Goal: Book appointment/travel/reservation

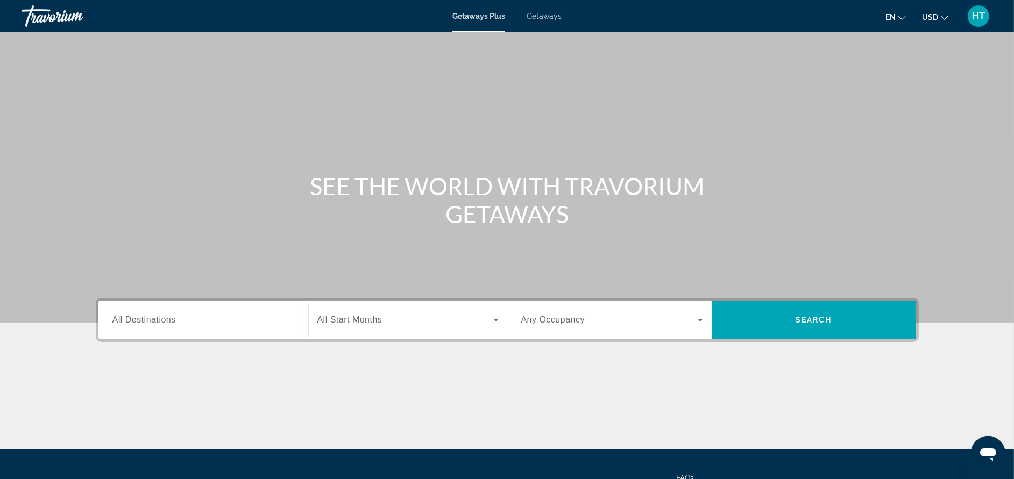
click at [280, 321] on input "Destination All Destinations" at bounding box center [203, 320] width 182 height 13
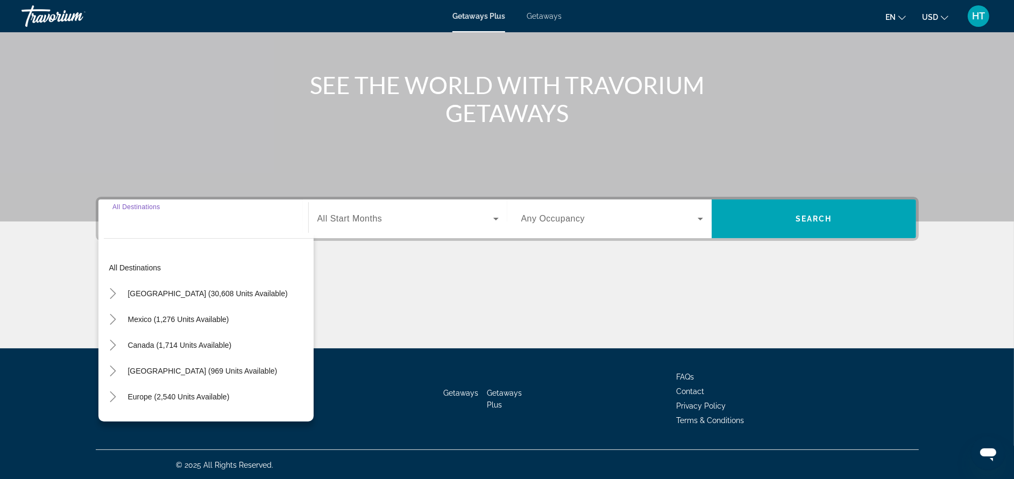
scroll to position [102, 0]
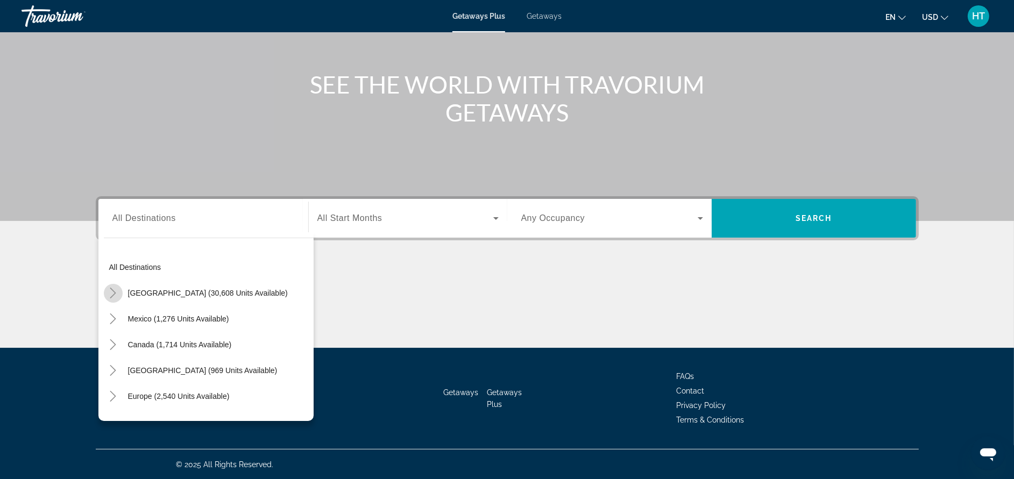
click at [109, 294] on icon "Toggle United States (30,608 units available)" at bounding box center [113, 293] width 11 height 11
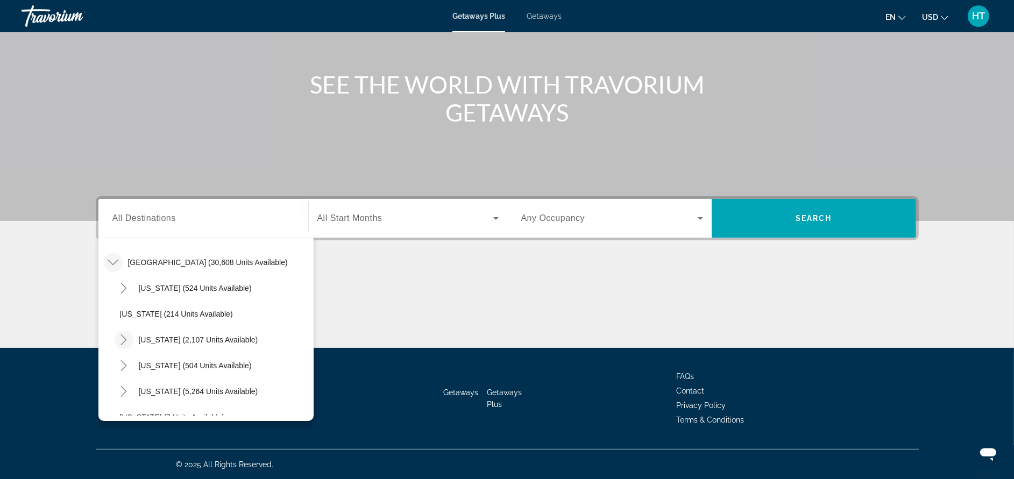
click at [121, 343] on icon "Toggle California (2,107 units available)" at bounding box center [123, 340] width 11 height 11
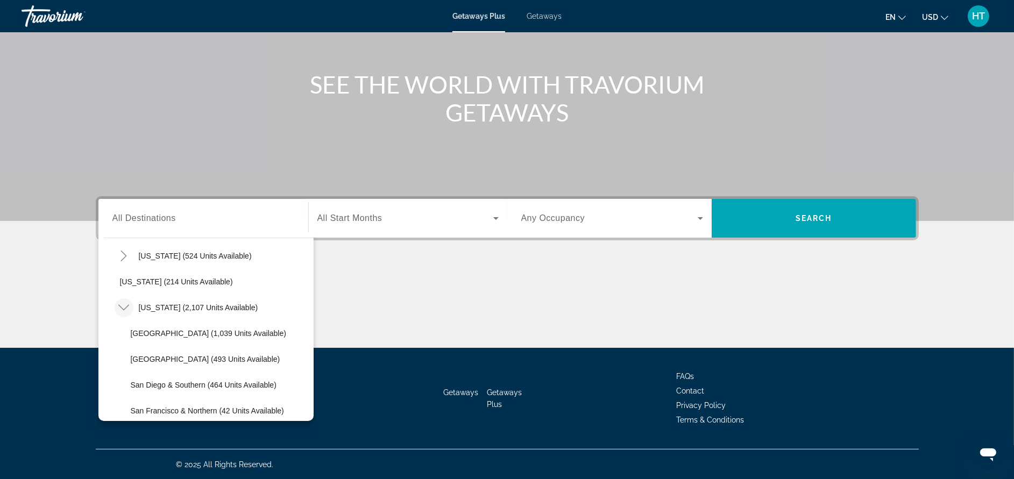
scroll to position [95, 0]
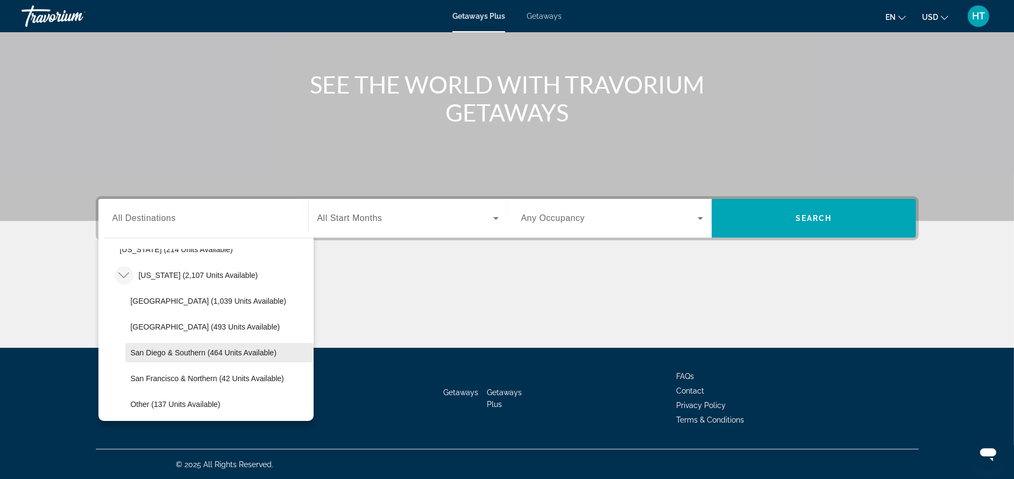
click at [255, 349] on span "San Diego & Southern (464 units available)" at bounding box center [204, 353] width 146 height 9
type input "**********"
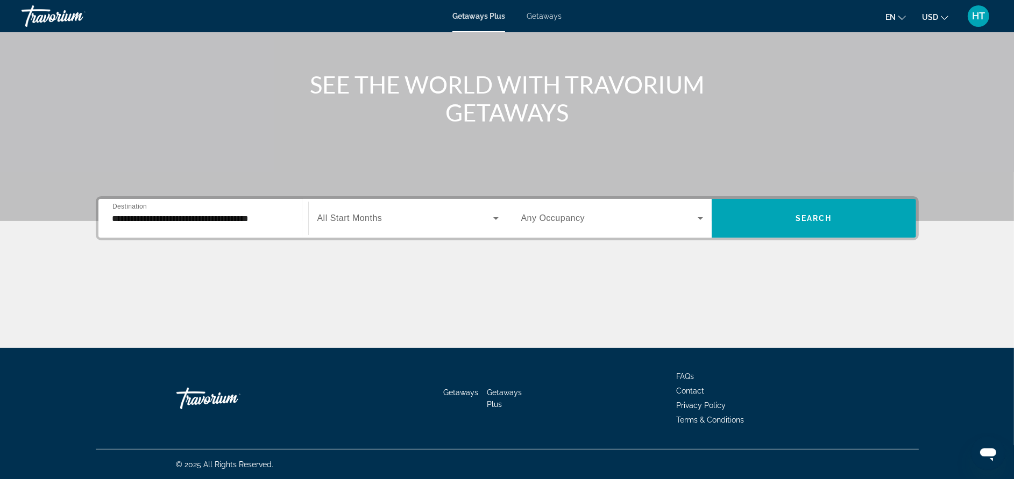
click at [357, 214] on span "All Start Months" at bounding box center [349, 218] width 65 height 9
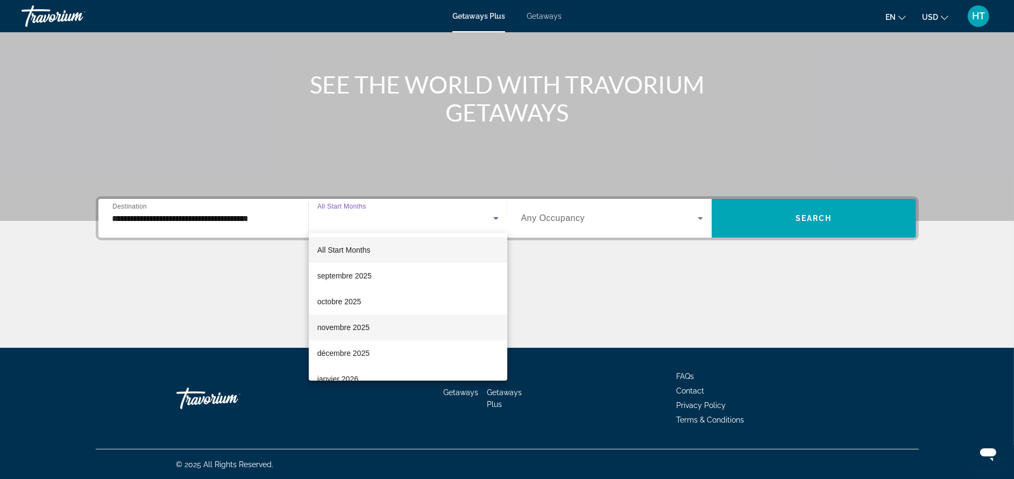
click at [357, 325] on span "novembre 2025" at bounding box center [343, 327] width 52 height 13
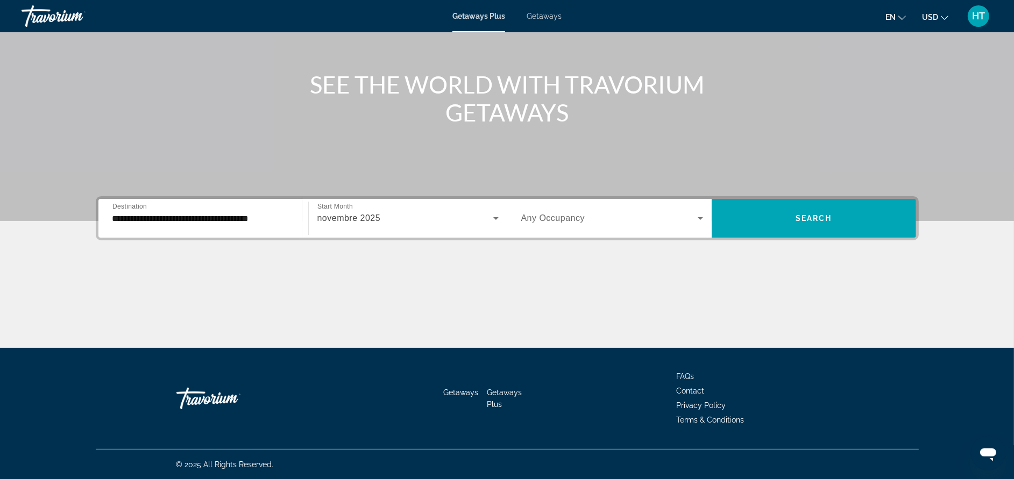
click at [574, 222] on span "Any Occupancy" at bounding box center [553, 218] width 64 height 9
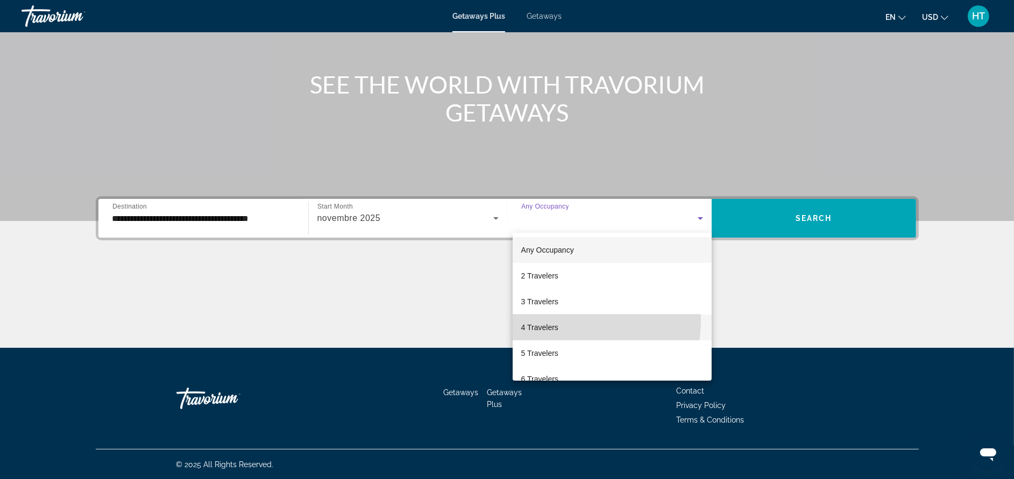
click at [568, 321] on mat-option "4 Travelers" at bounding box center [612, 328] width 199 height 26
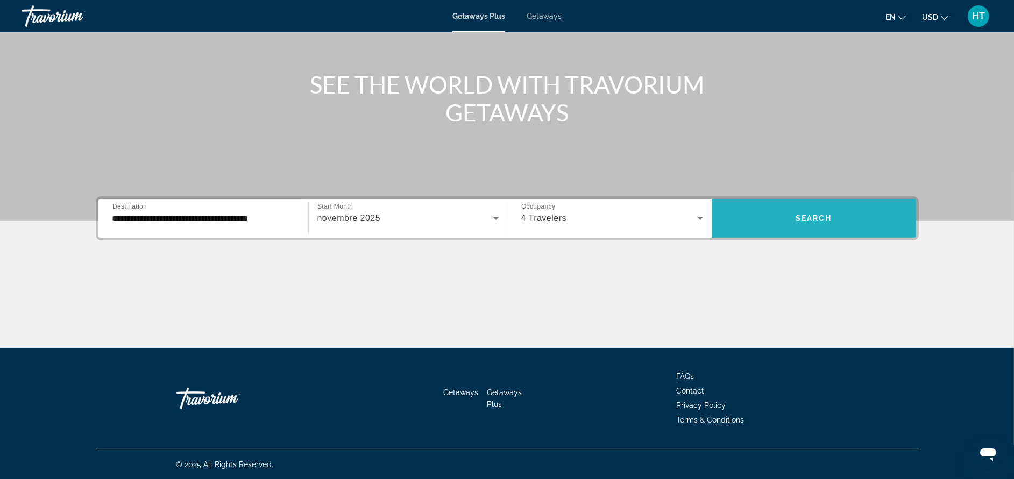
click at [792, 213] on span "Search widget" at bounding box center [814, 219] width 204 height 26
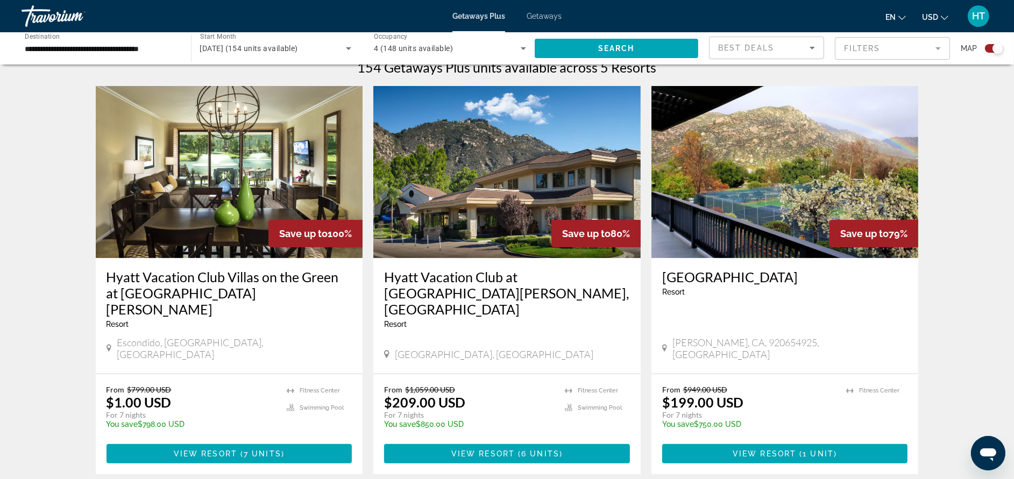
scroll to position [358, 0]
